Goal: Task Accomplishment & Management: Manage account settings

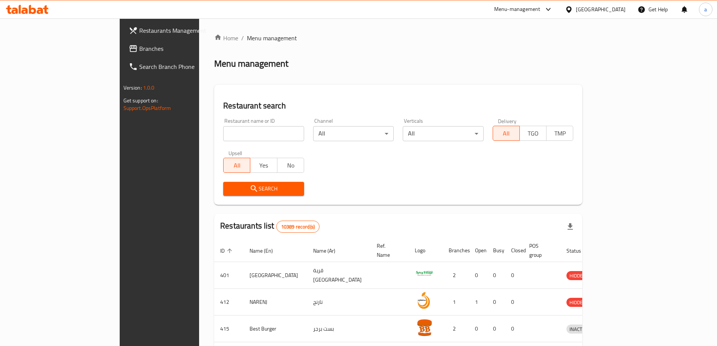
click at [270, 140] on input "search" at bounding box center [263, 133] width 81 height 15
type input "ؤ"
type input "cove"
click button "Search" at bounding box center [263, 189] width 81 height 14
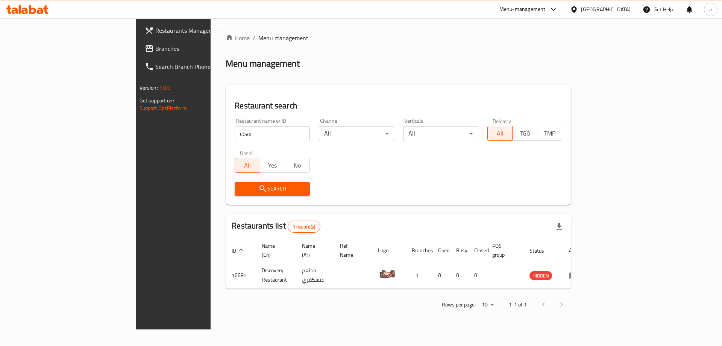
click at [623, 11] on div "Oman" at bounding box center [606, 9] width 50 height 8
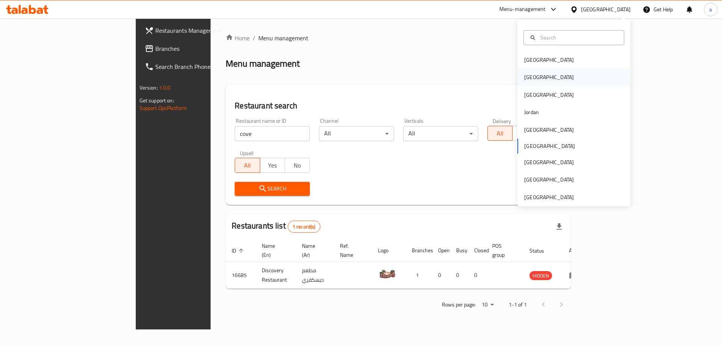
click at [559, 80] on div "[GEOGRAPHIC_DATA]" at bounding box center [574, 76] width 113 height 17
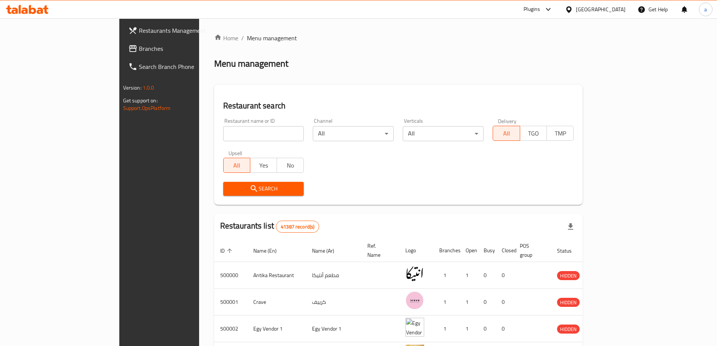
click at [223, 133] on input "search" at bounding box center [263, 133] width 81 height 15
type input "cove"
click button "Search" at bounding box center [263, 189] width 81 height 14
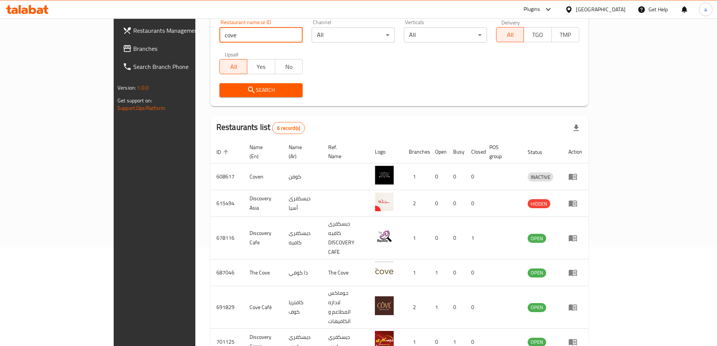
scroll to position [109, 0]
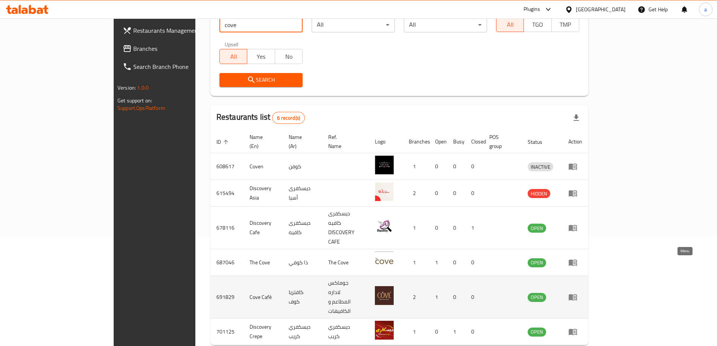
click at [577, 292] on icon "enhanced table" at bounding box center [572, 296] width 9 height 9
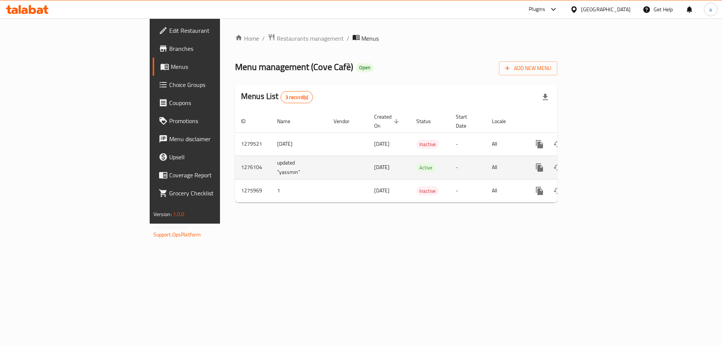
click at [597, 164] on icon "enhanced table" at bounding box center [594, 167] width 7 height 7
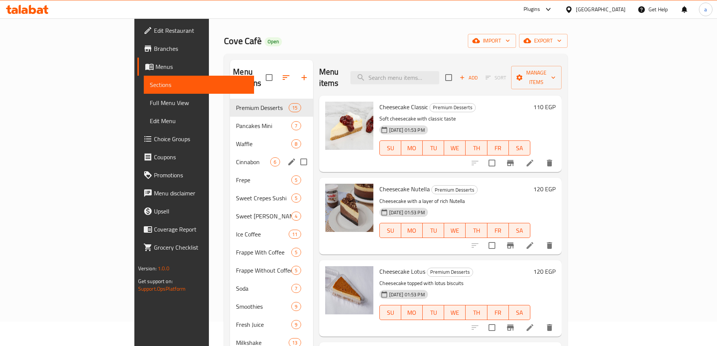
scroll to position [38, 0]
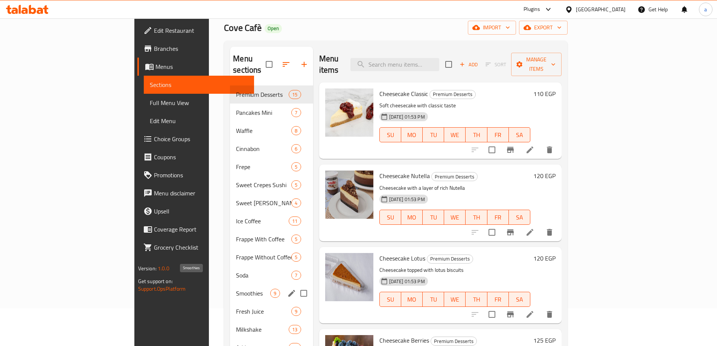
click at [236, 289] on span "Smoothies" at bounding box center [253, 293] width 34 height 9
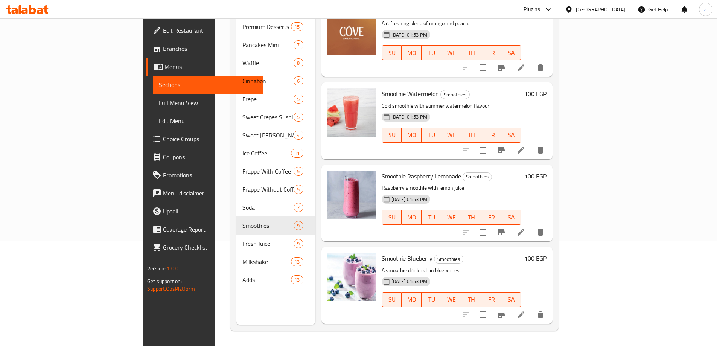
scroll to position [225, 0]
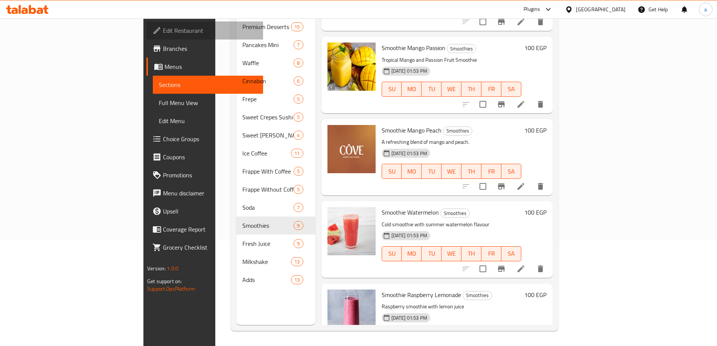
click at [163, 29] on span "Edit Restaurant" at bounding box center [210, 30] width 94 height 9
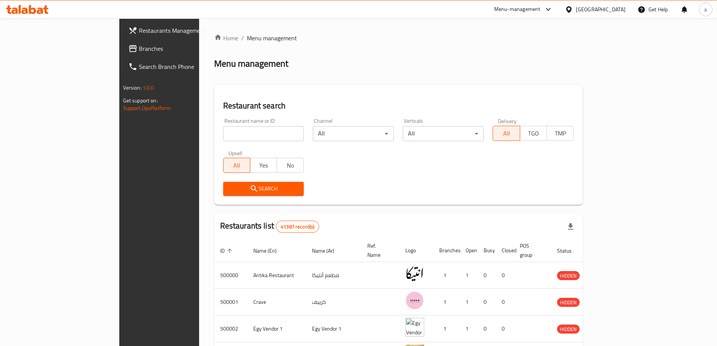
click at [223, 136] on input "search" at bounding box center [263, 133] width 81 height 15
type input "coff"
click button "Search" at bounding box center [263, 189] width 81 height 14
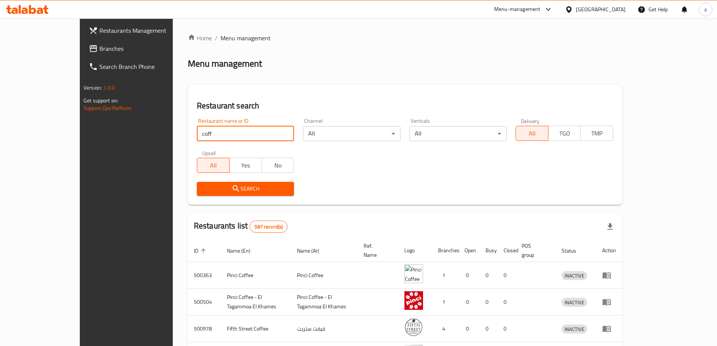
click at [381, 134] on body "​ Menu-management [GEOGRAPHIC_DATA] Get Help a Restaurants Management Branches …" at bounding box center [358, 181] width 717 height 327
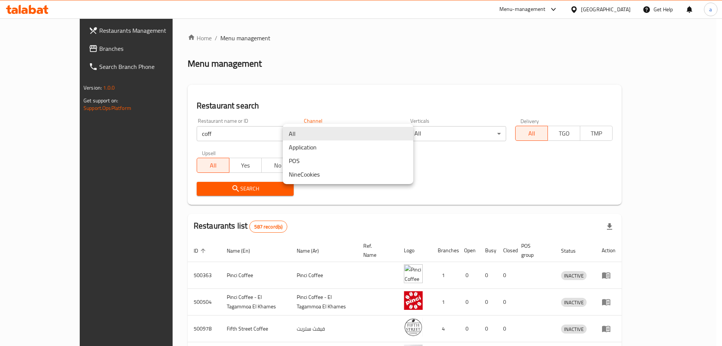
click at [469, 137] on div at bounding box center [361, 173] width 722 height 346
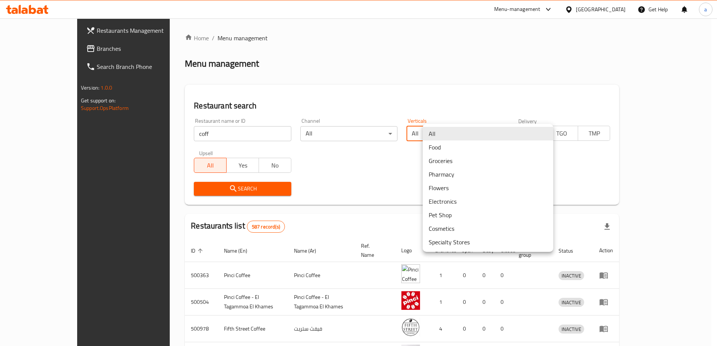
click at [474, 134] on body "​ Menu-management [GEOGRAPHIC_DATA] Get Help a Restaurants Management Branches …" at bounding box center [358, 181] width 717 height 327
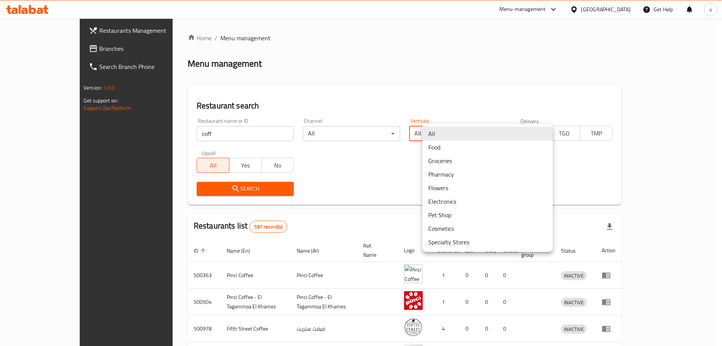
click at [400, 163] on div at bounding box center [361, 173] width 722 height 346
